Goal: Transaction & Acquisition: Purchase product/service

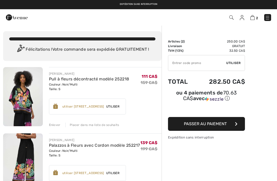
click at [209, 124] on span "Passer au paiement" at bounding box center [205, 123] width 43 height 5
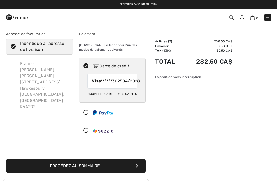
click at [128, 98] on div "Mes cartes" at bounding box center [127, 94] width 19 height 9
radio input "true"
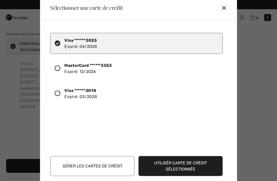
click at [174, 164] on button "Utilisér carte de crédit sélectionnée" at bounding box center [180, 166] width 84 height 20
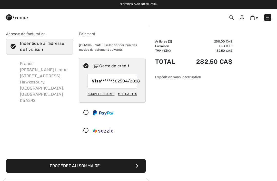
click at [88, 170] on button "Procédez au sommaire" at bounding box center [75, 166] width 139 height 14
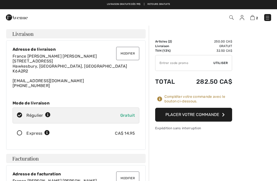
click at [195, 111] on button "Placer votre commande" at bounding box center [193, 115] width 77 height 14
